Goal: Task Accomplishment & Management: Use online tool/utility

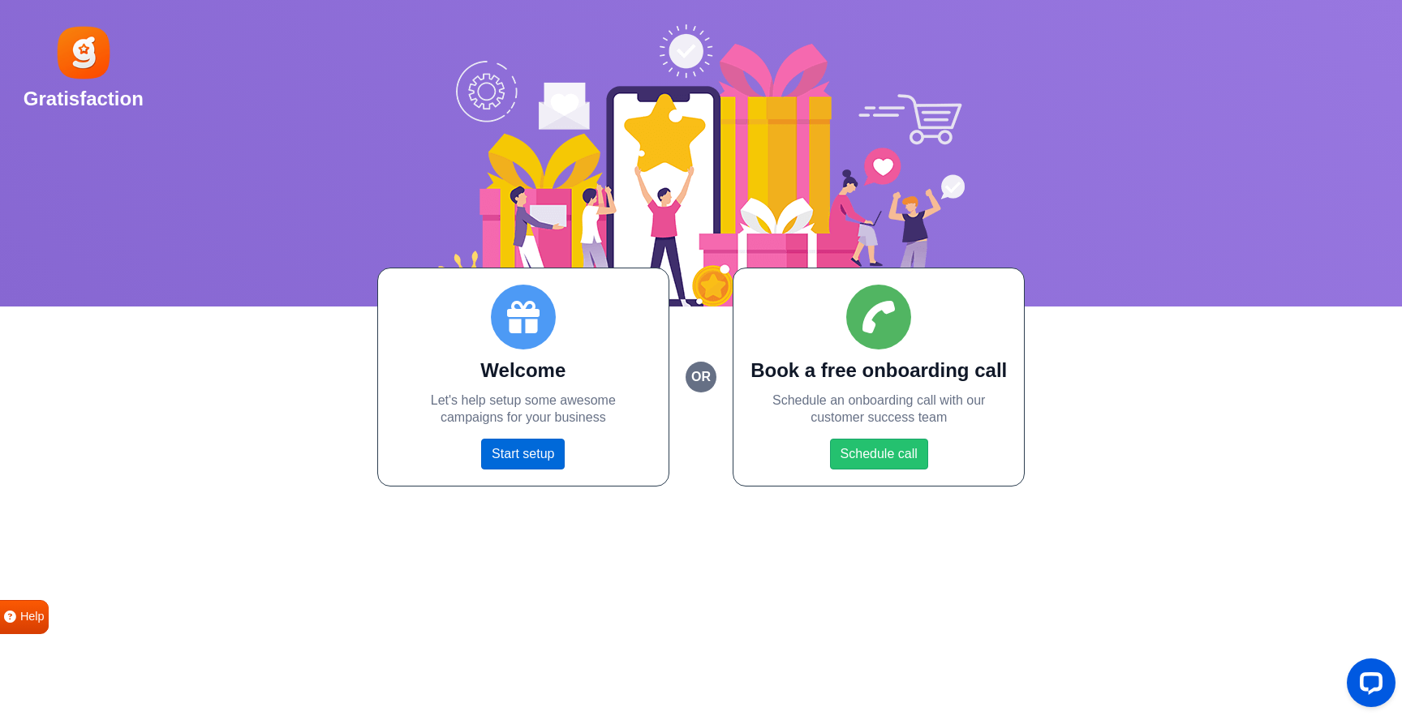
click at [528, 457] on link "Start setup" at bounding box center [523, 454] width 84 height 31
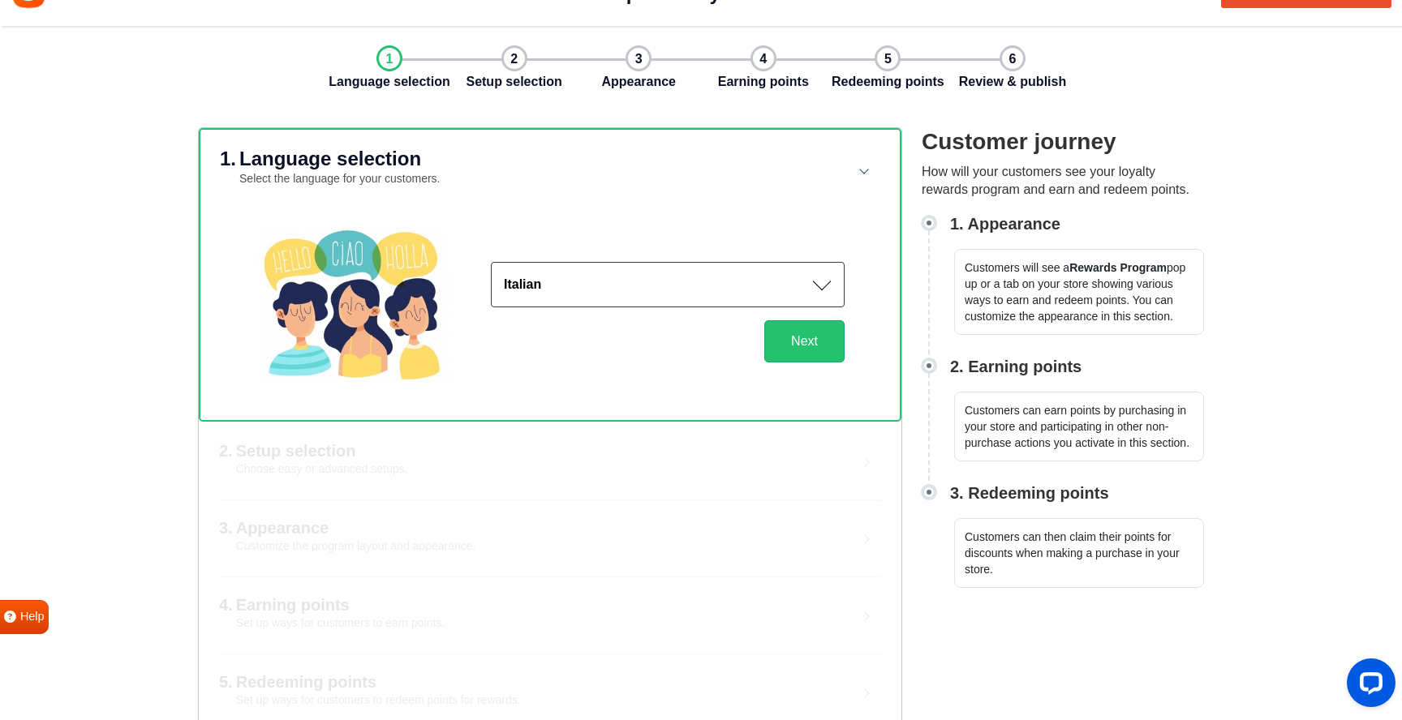
scroll to position [64, 0]
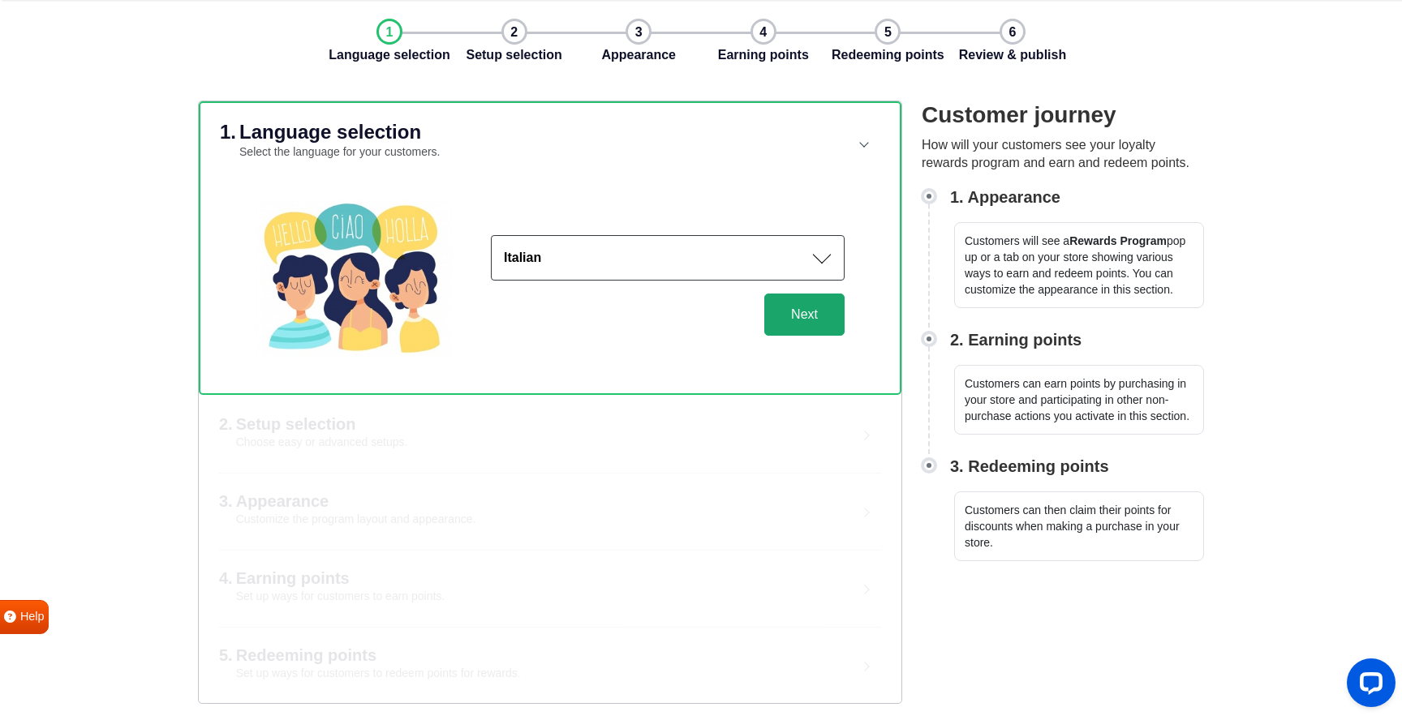
click at [788, 315] on button "Next" at bounding box center [804, 315] width 80 height 42
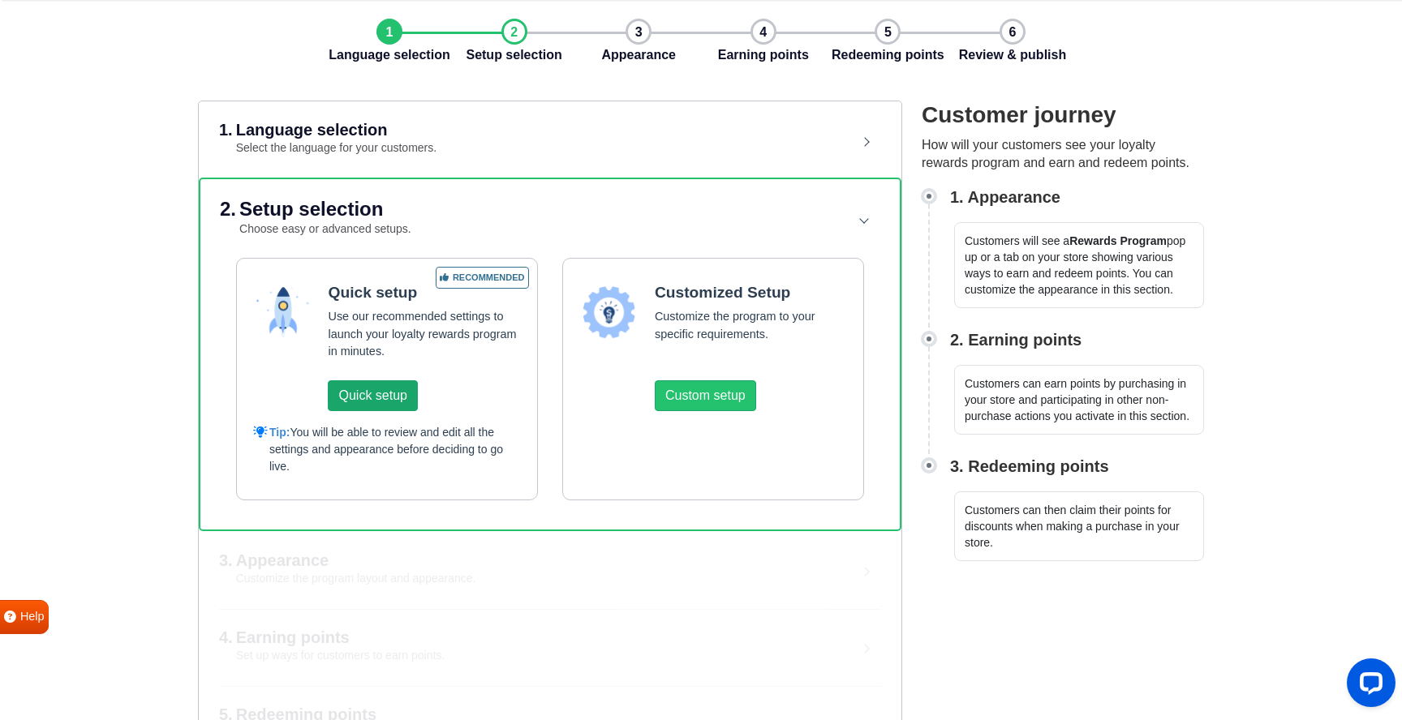
click at [380, 396] on button "Quick setup" at bounding box center [372, 395] width 89 height 31
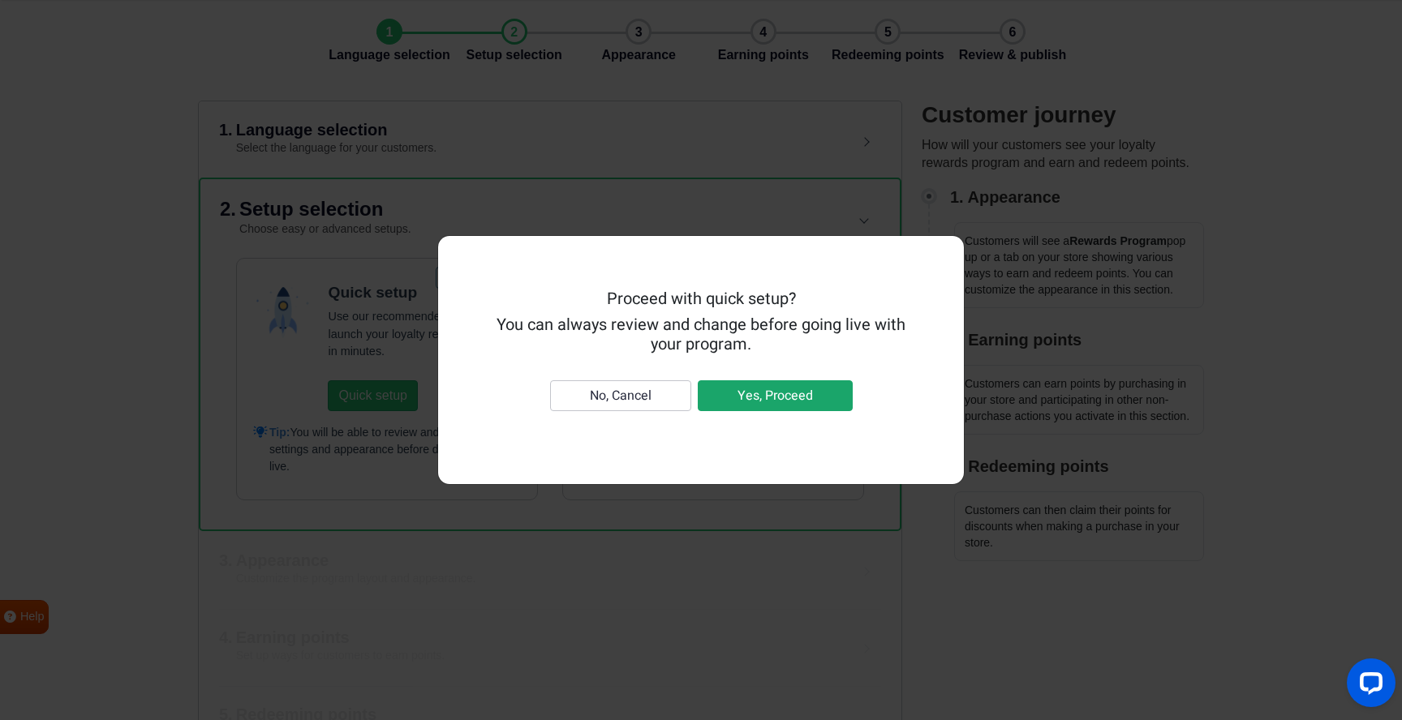
click at [821, 407] on button "Yes, Proceed" at bounding box center [775, 395] width 155 height 31
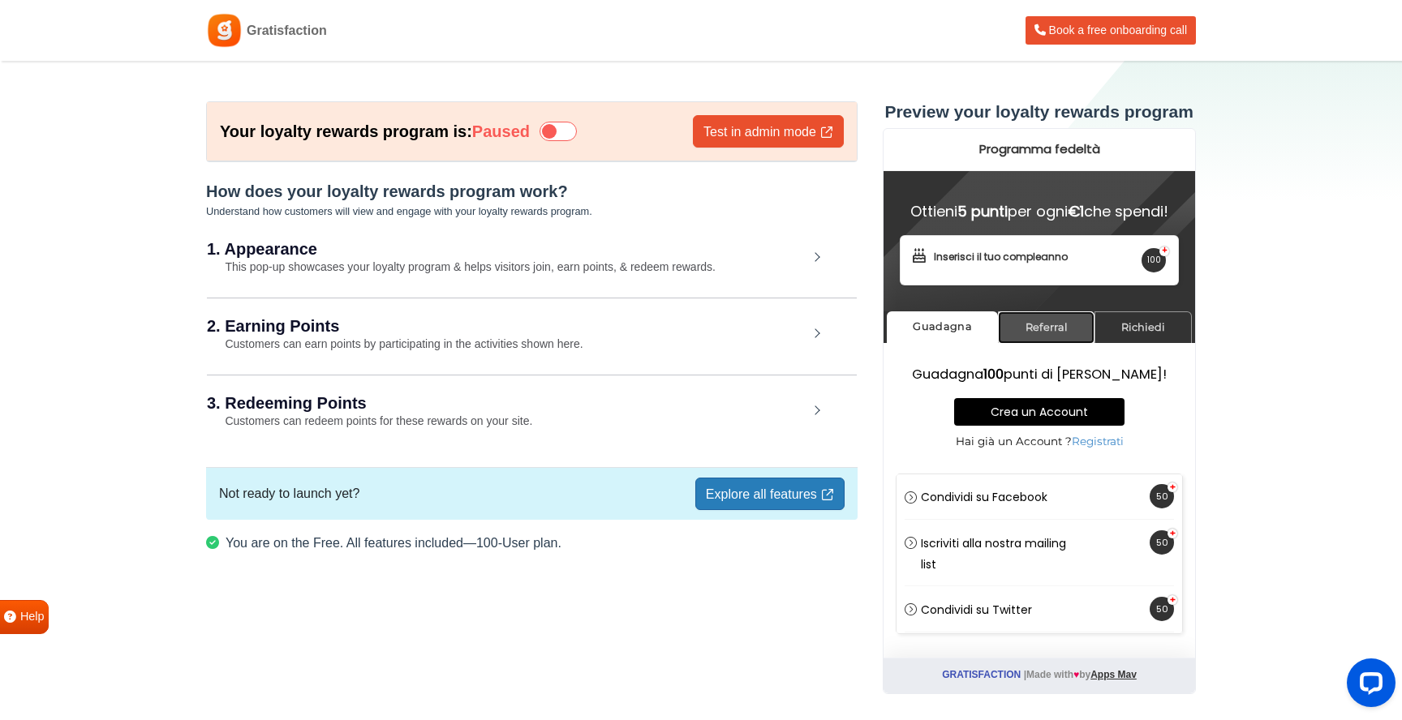
click at [1043, 333] on link "Referral" at bounding box center [1045, 327] width 96 height 32
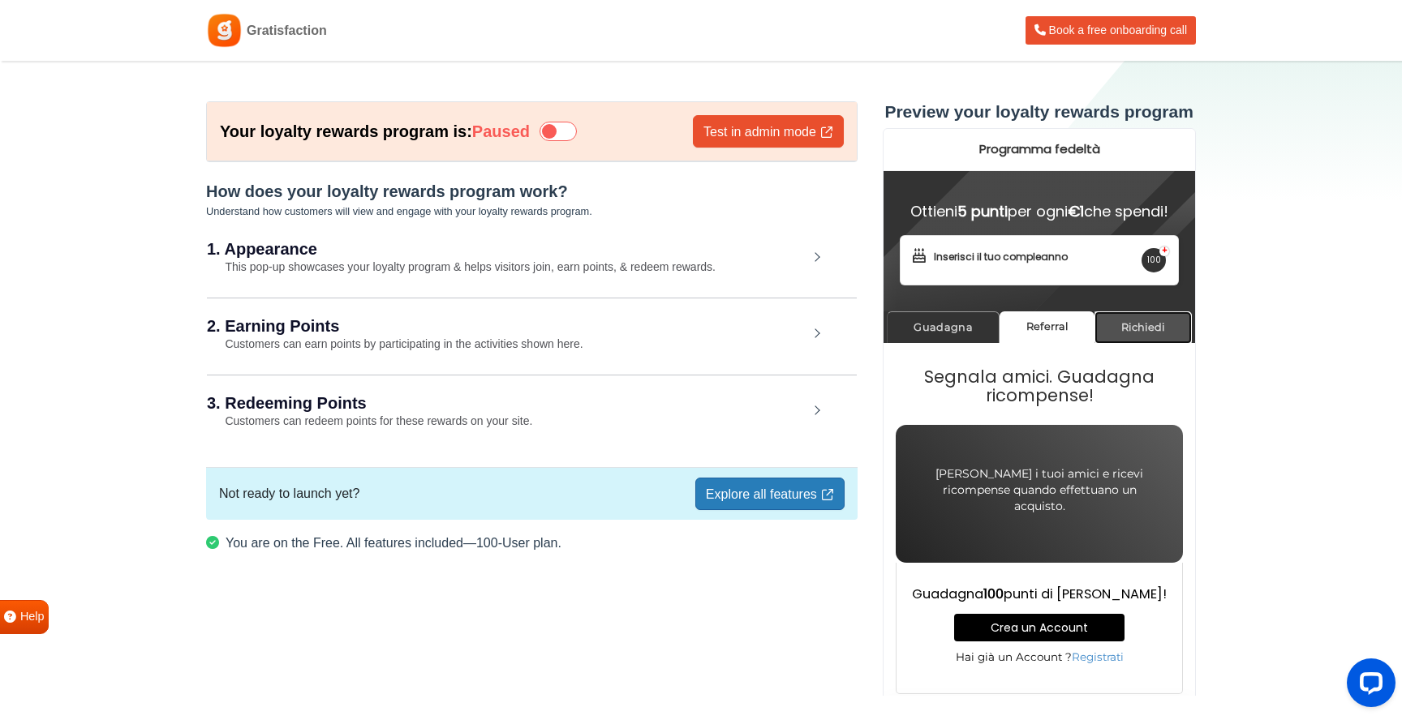
click at [1132, 336] on link "Richiedi" at bounding box center [1141, 327] width 97 height 32
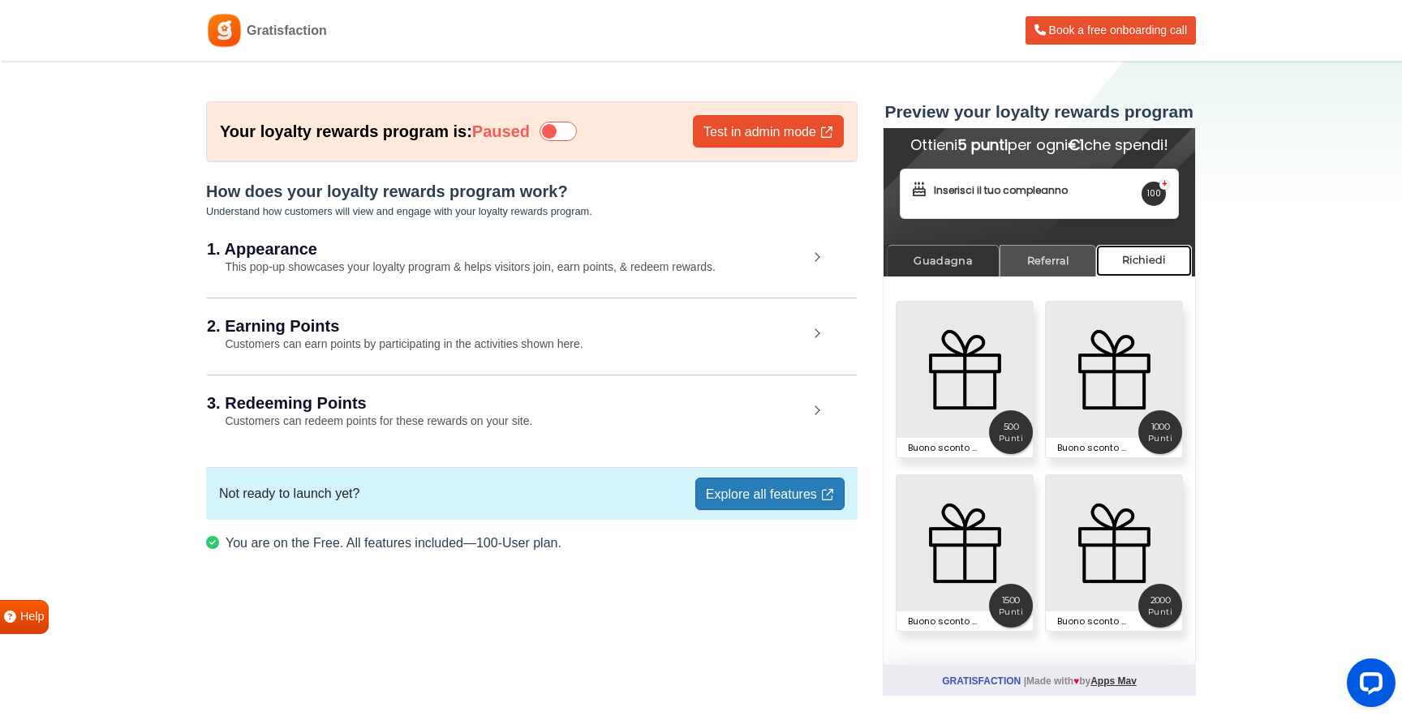
scroll to position [71, 0]
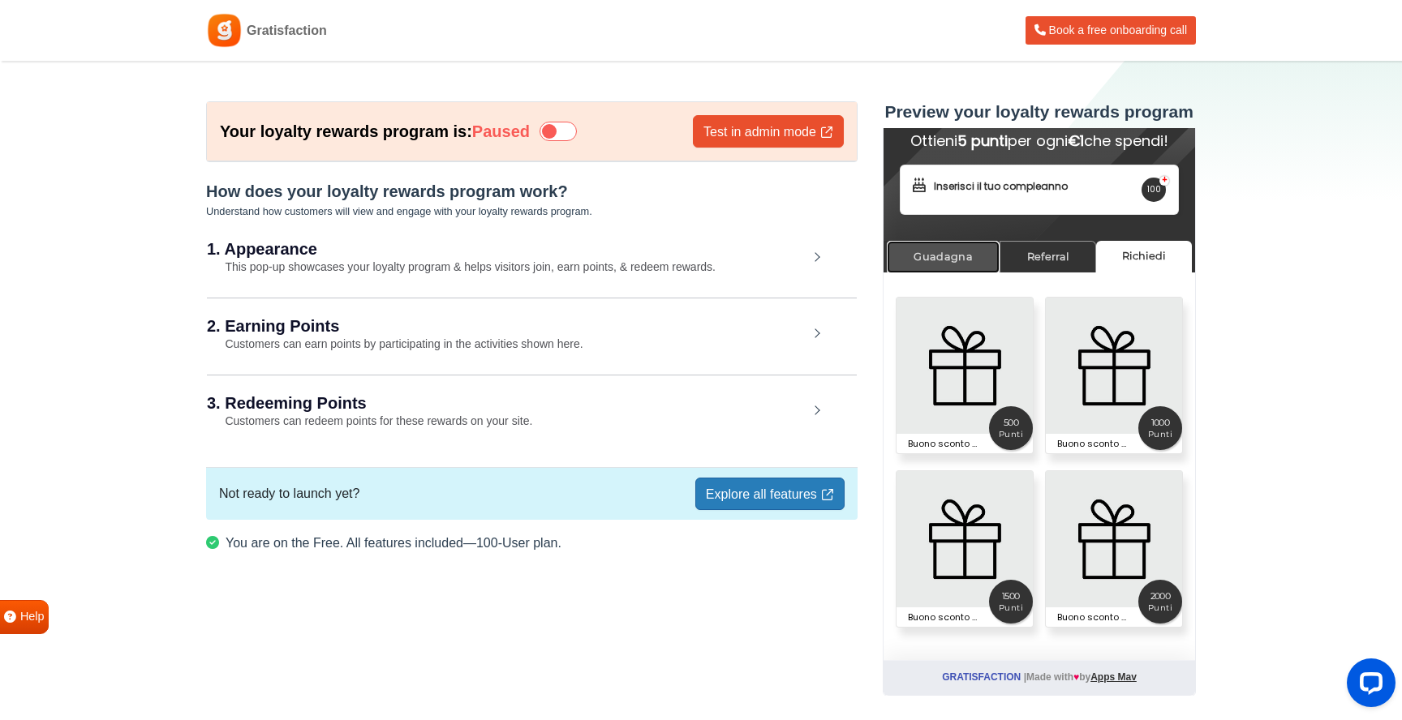
click at [990, 271] on link "Guadagna" at bounding box center [942, 257] width 113 height 32
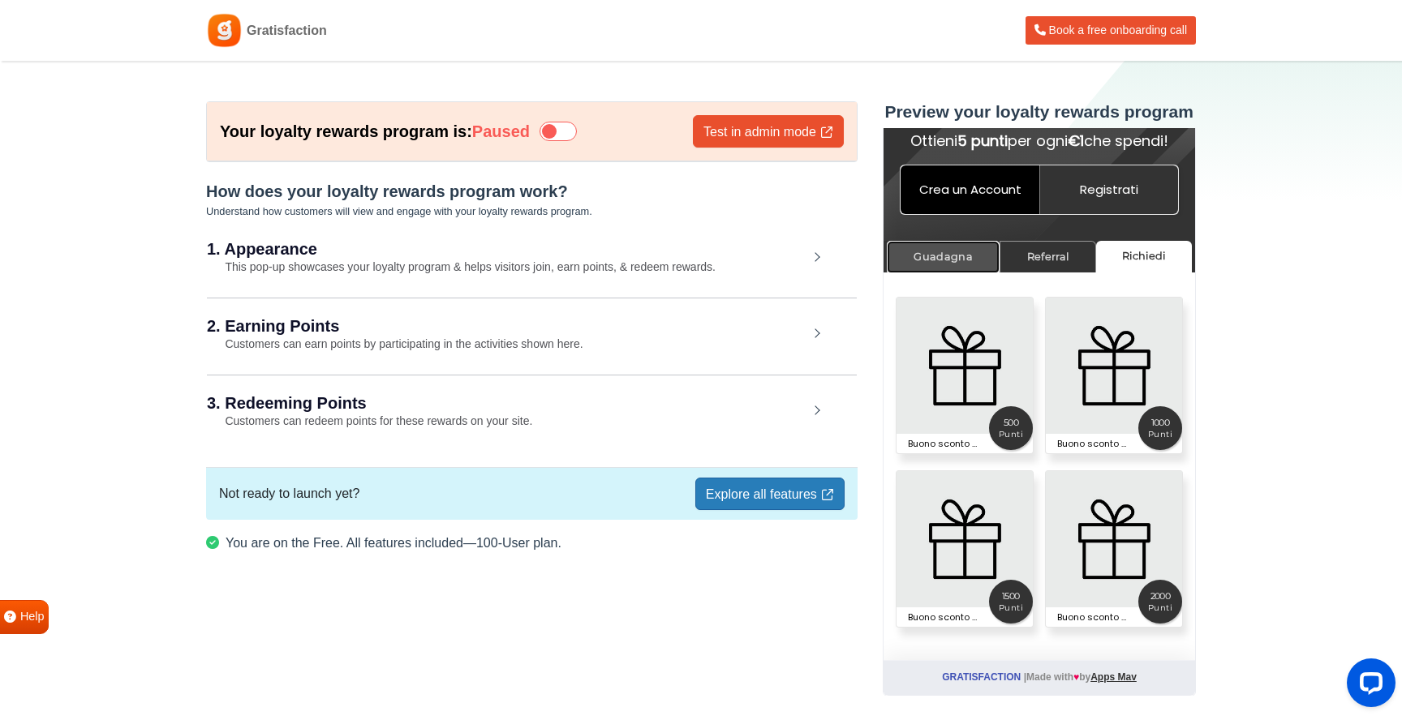
scroll to position [0, 0]
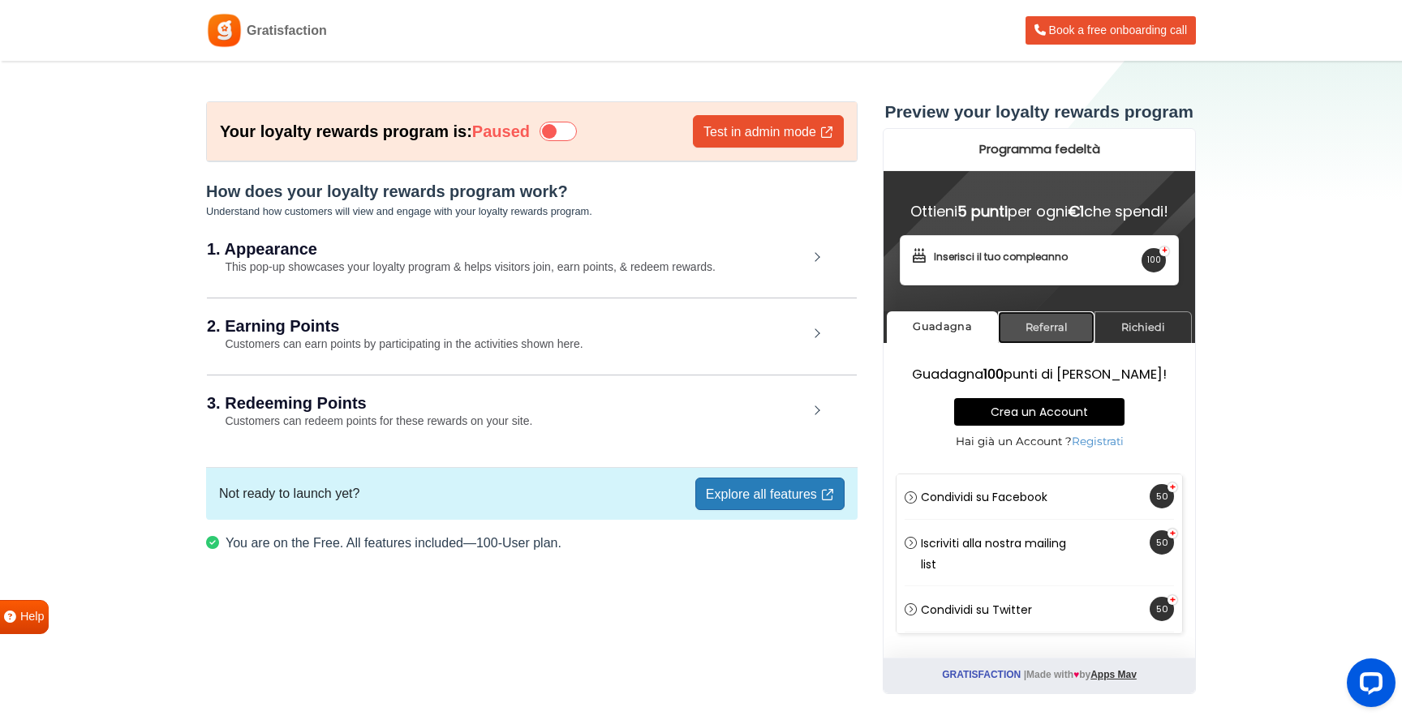
click at [1047, 330] on link "Referral" at bounding box center [1045, 327] width 96 height 32
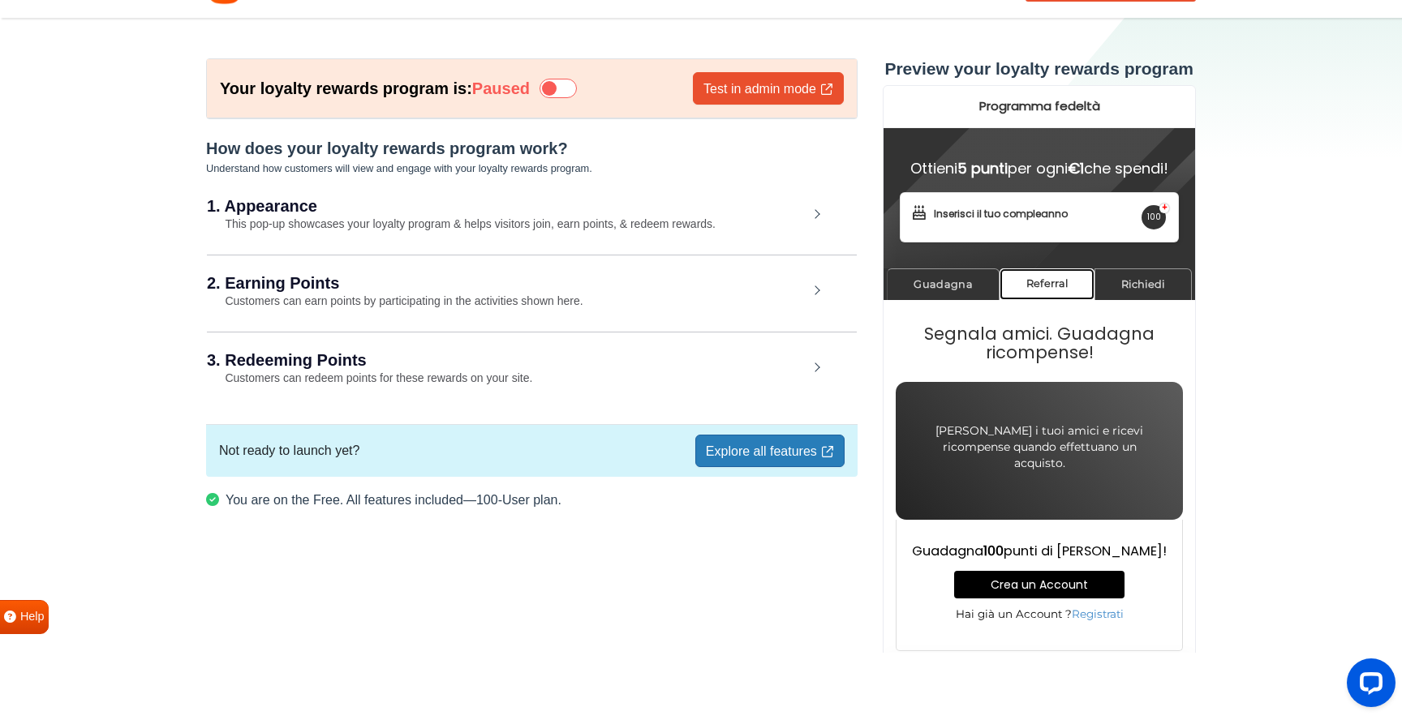
scroll to position [45, 0]
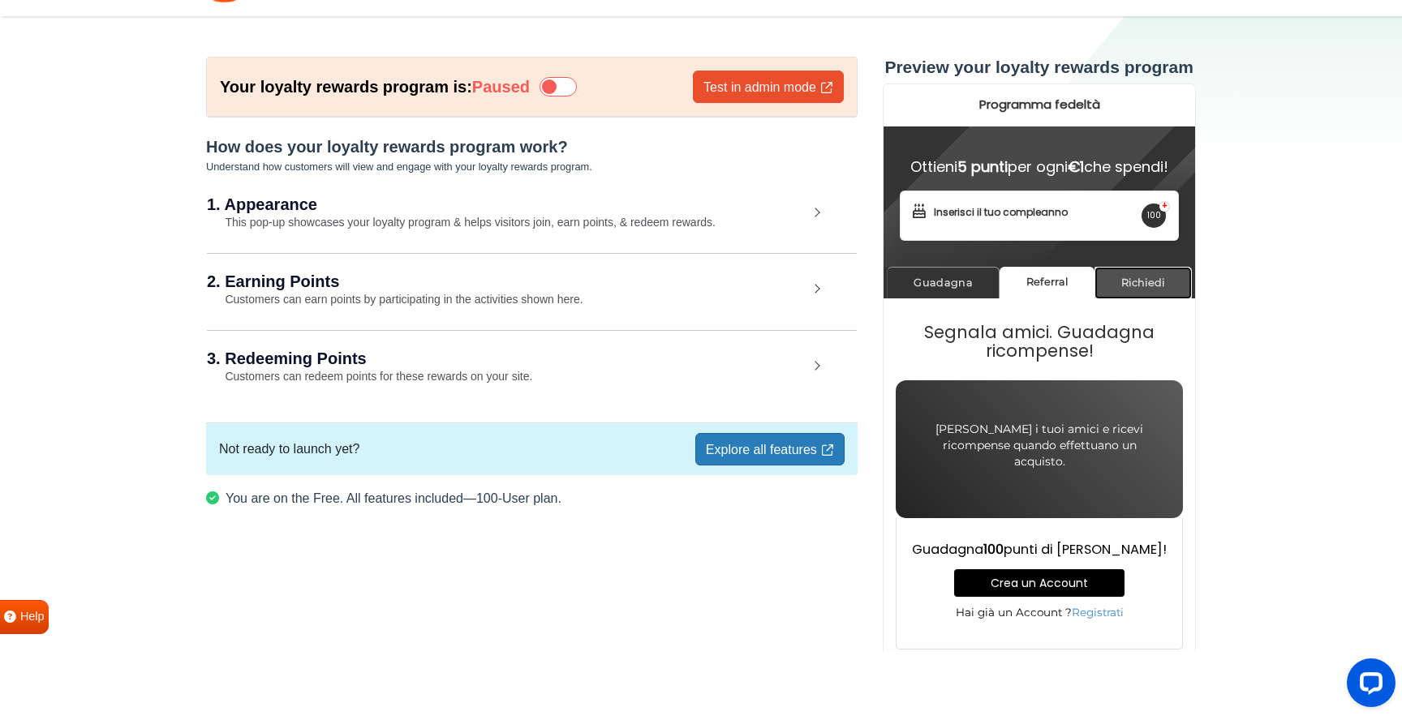
click at [1145, 298] on link "Richiedi" at bounding box center [1141, 283] width 97 height 32
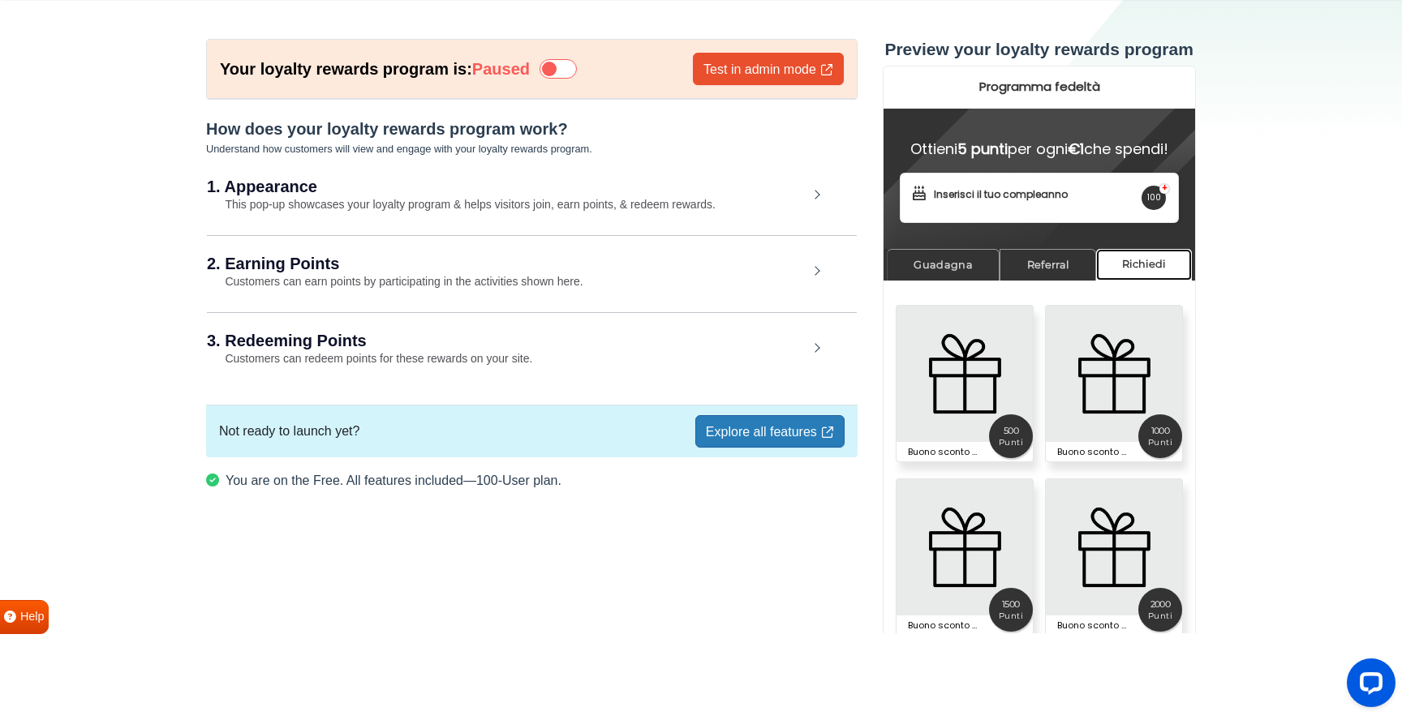
scroll to position [0, 0]
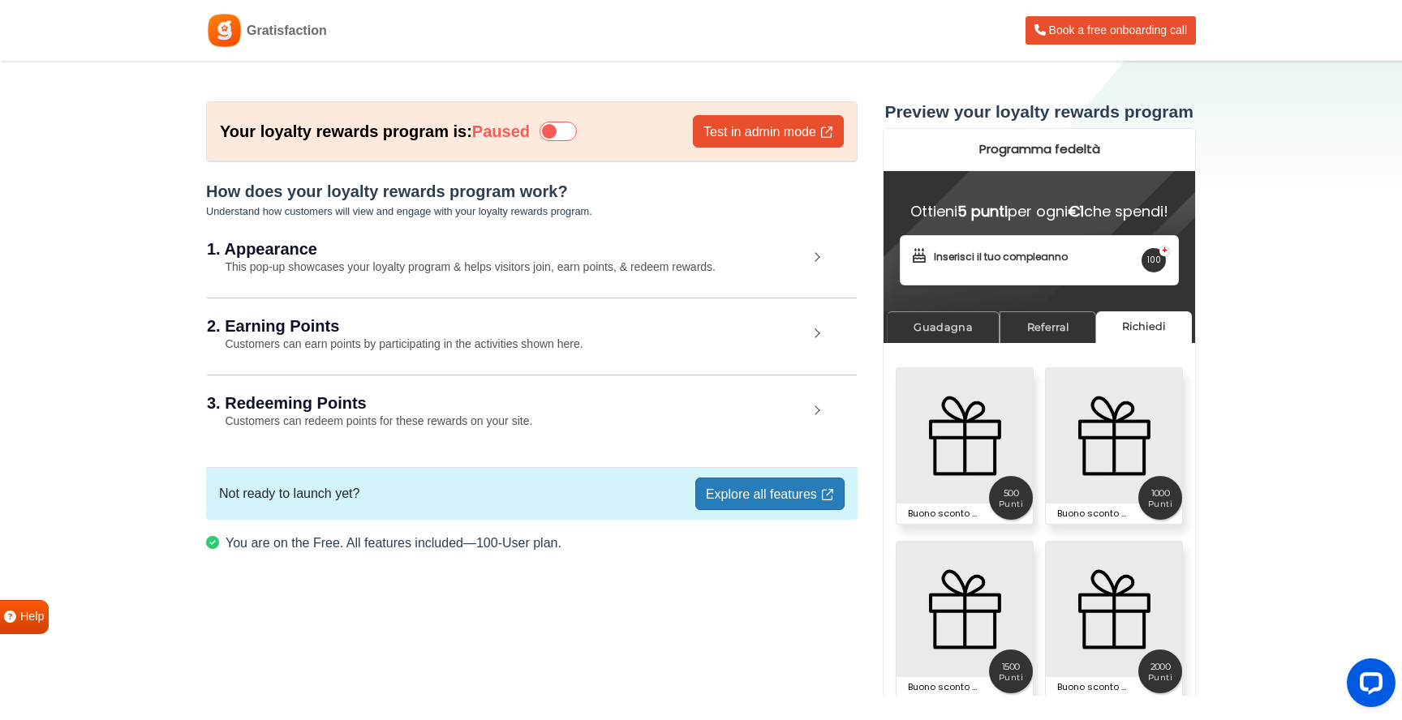
click at [753, 492] on link "Explore all features" at bounding box center [769, 494] width 149 height 32
click at [538, 413] on div "3. Redeeming Points Customers can redeem points for these rewards on your site." at bounding box center [532, 412] width 650 height 75
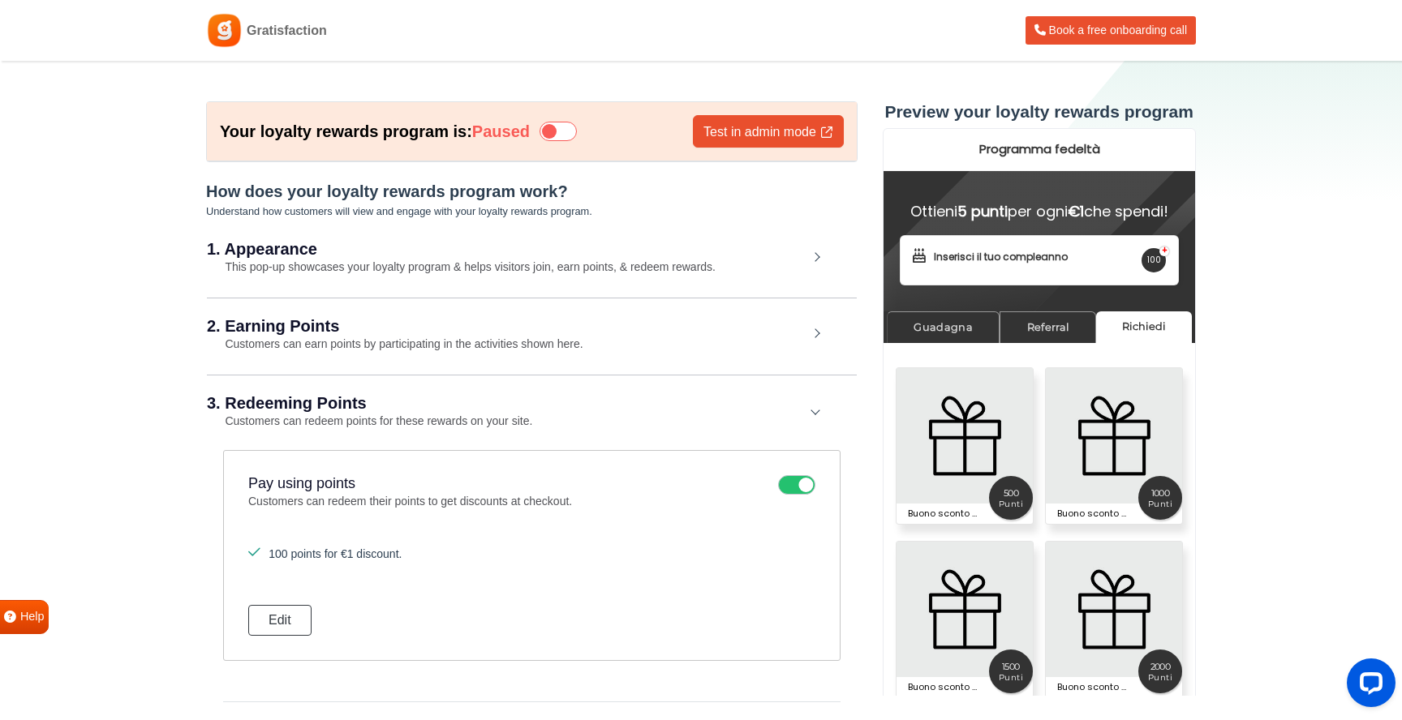
click at [538, 413] on div "3. Redeeming Points Customers can redeem points for these rewards on your site." at bounding box center [532, 412] width 650 height 75
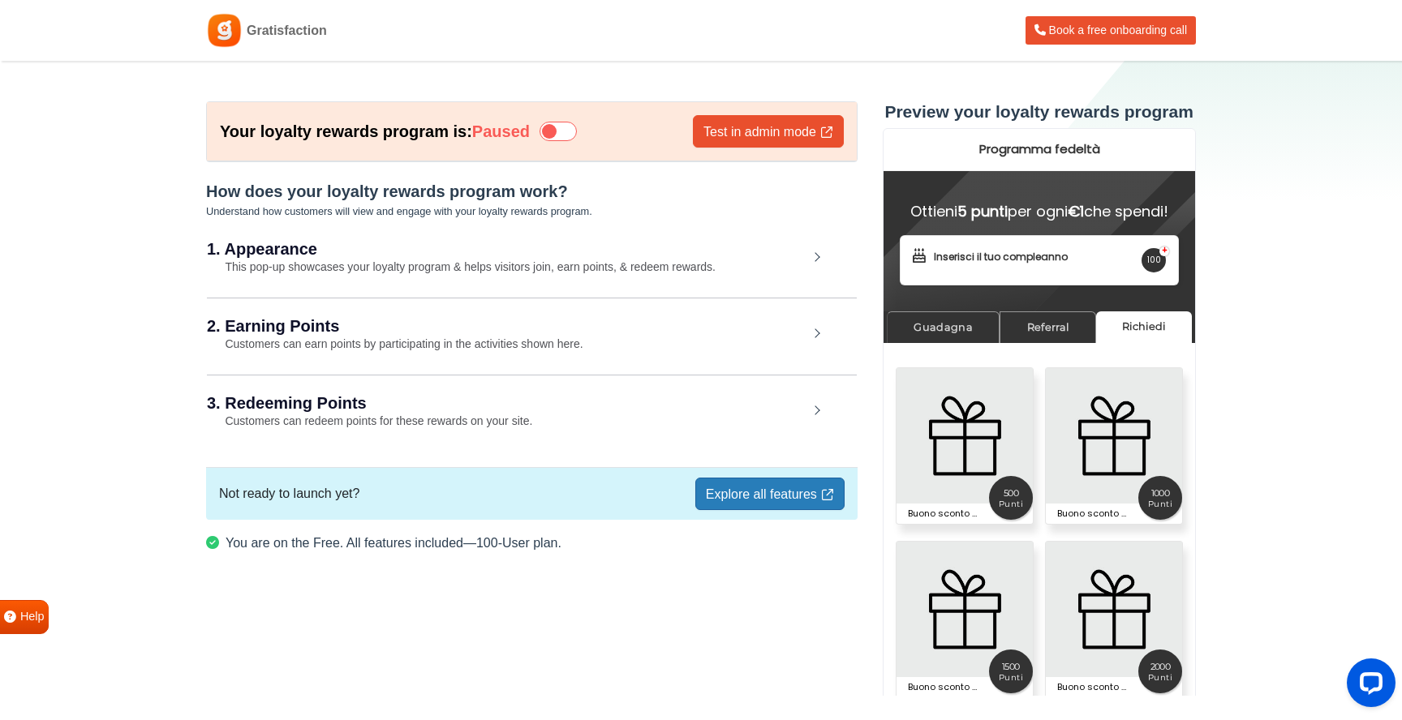
click at [542, 250] on h2 "1. Appearance" at bounding box center [507, 249] width 601 height 16
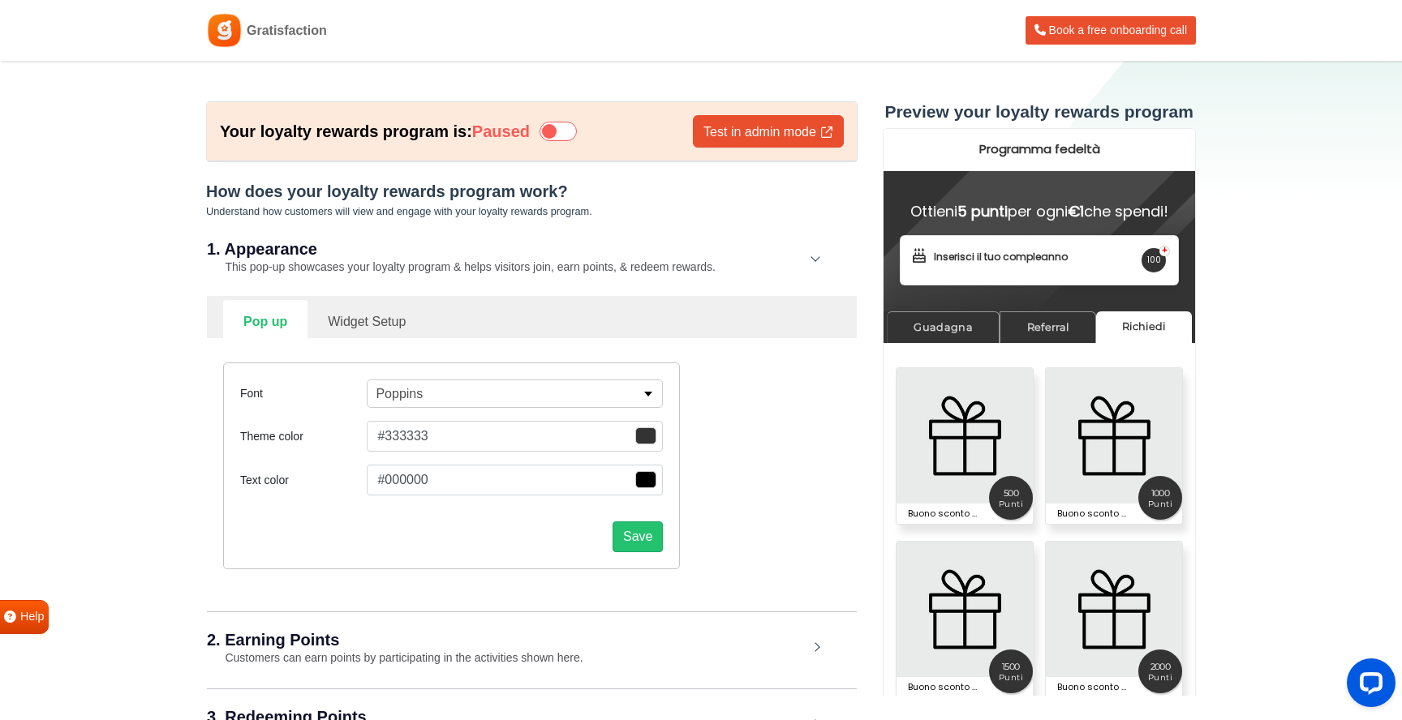
click at [542, 250] on h2 "1. Appearance" at bounding box center [507, 249] width 601 height 16
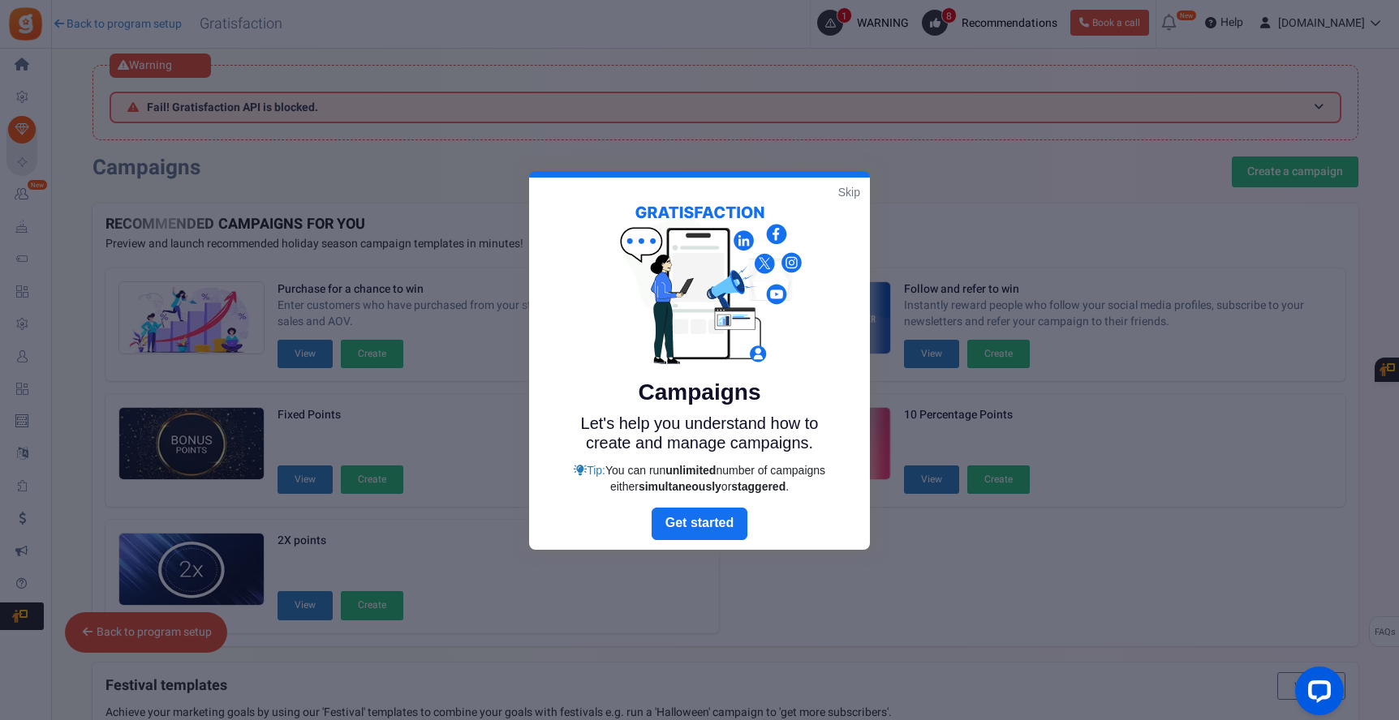
click at [841, 192] on link "Skip" at bounding box center [849, 192] width 22 height 16
